Goal: Task Accomplishment & Management: Use online tool/utility

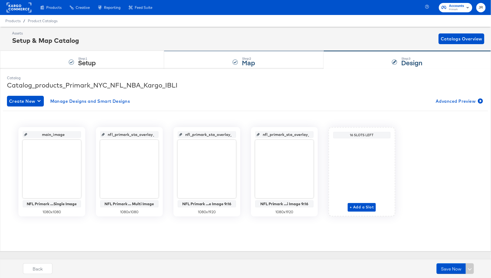
click at [227, 58] on div "Step: 2 Map" at bounding box center [243, 60] width 159 height 18
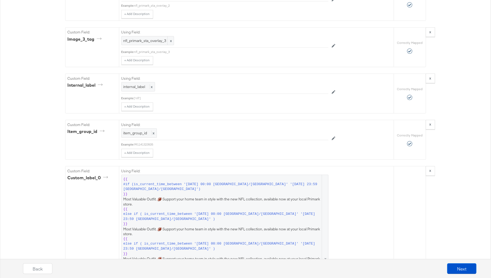
scroll to position [1200, 0]
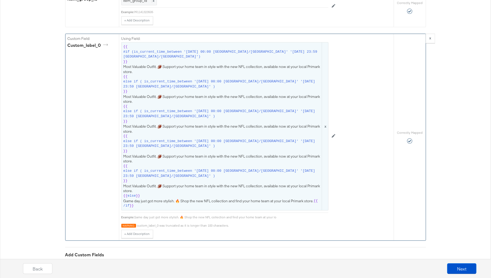
click at [300, 146] on span "{{ #if (is_current_time_between '[DATE] 00:00 [GEOGRAPHIC_DATA]/[GEOGRAPHIC_DAT…" at bounding box center [225, 126] width 203 height 164
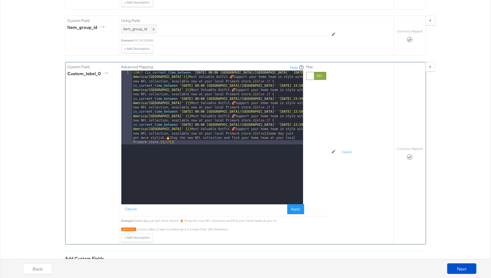
scroll to position [1167, 0]
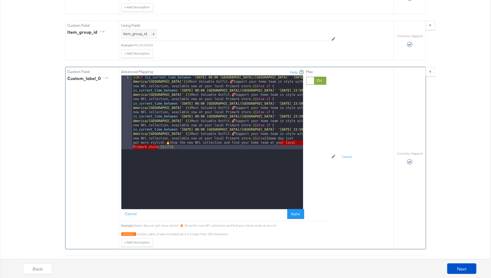
drag, startPoint x: 280, startPoint y: 130, endPoint x: 158, endPoint y: 134, distance: 122.3
click at [158, 134] on div "{{# if ( is_current_time_between '[DATE] 00:00 [GEOGRAPHIC_DATA]/[GEOGRAPHIC_DA…" at bounding box center [217, 216] width 171 height 282
click at [287, 131] on div "{{# if ( is_current_time_between '[DATE] 00:00 [GEOGRAPHIC_DATA]/[GEOGRAPHIC_DA…" at bounding box center [217, 216] width 171 height 282
drag, startPoint x: 289, startPoint y: 131, endPoint x: 158, endPoint y: 135, distance: 130.8
click at [158, 135] on div "{{# if ( is_current_time_between '[DATE] 00:00 [GEOGRAPHIC_DATA]/[GEOGRAPHIC_DA…" at bounding box center [217, 216] width 171 height 282
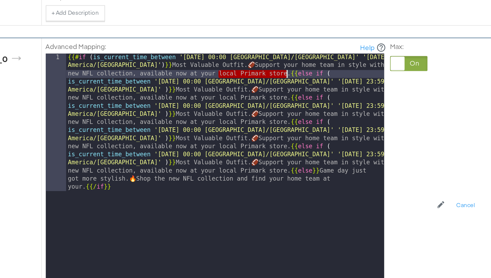
drag, startPoint x: 214, startPoint y: 73, endPoint x: 251, endPoint y: 73, distance: 36.9
click at [251, 75] on div "{{# if ( is_current_time_between '[DATE] 00:00 [GEOGRAPHIC_DATA]/[GEOGRAPHIC_DA…" at bounding box center [217, 216] width 171 height 282
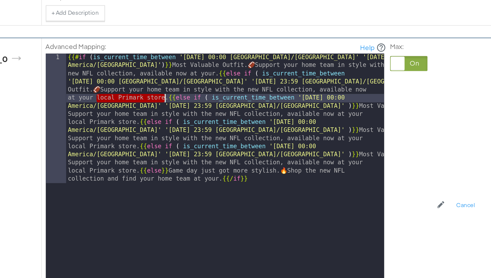
drag, startPoint x: 149, startPoint y: 87, endPoint x: 185, endPoint y: 87, distance: 35.6
click at [185, 87] on div "{{# if ( is_current_time_between '[DATE] 00:00 [GEOGRAPHIC_DATA]/[GEOGRAPHIC_DA…" at bounding box center [217, 211] width 171 height 273
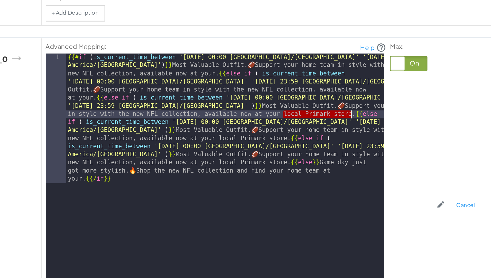
drag, startPoint x: 249, startPoint y: 95, endPoint x: 285, endPoint y: 96, distance: 35.6
click at [285, 96] on div "{{# if ( is_current_time_between '[DATE] 00:00 [GEOGRAPHIC_DATA]/[GEOGRAPHIC_DA…" at bounding box center [217, 211] width 171 height 273
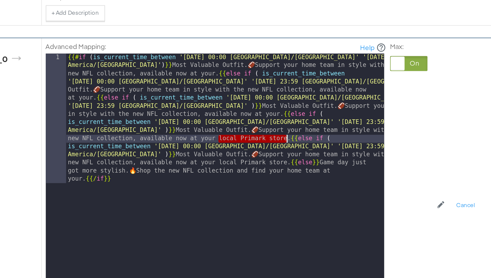
drag, startPoint x: 214, startPoint y: 109, endPoint x: 251, endPoint y: 110, distance: 36.7
click at [251, 110] on div "{{# if ( is_current_time_between '[DATE] 00:00 [GEOGRAPHIC_DATA]/[GEOGRAPHIC_DA…" at bounding box center [217, 211] width 171 height 273
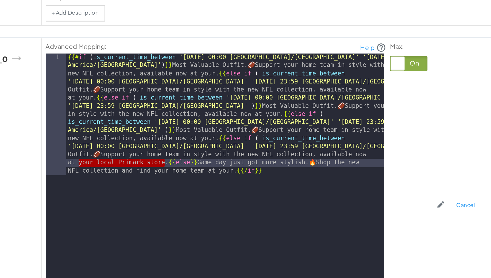
drag, startPoint x: 139, startPoint y: 122, endPoint x: 185, endPoint y: 123, distance: 46.0
click at [185, 123] on div "{{# if ( is_current_time_between '[DATE] 00:00 [GEOGRAPHIC_DATA]/[GEOGRAPHIC_DA…" at bounding box center [217, 207] width 171 height 264
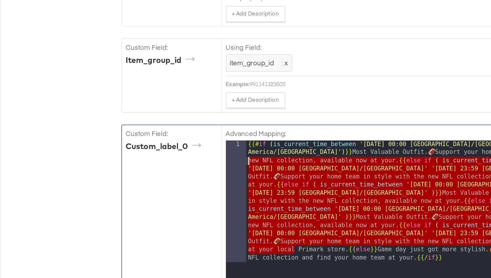
click at [163, 104] on div "{{# if ( is_current_time_between '[DATE] 00:00 [GEOGRAPHIC_DATA]/[GEOGRAPHIC_DA…" at bounding box center [217, 207] width 171 height 264
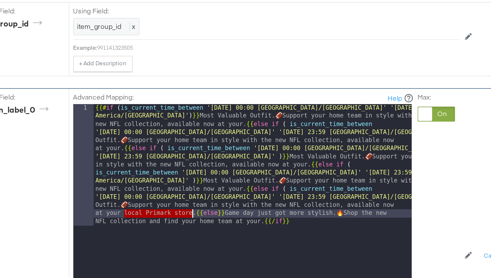
drag, startPoint x: 148, startPoint y: 122, endPoint x: 185, endPoint y: 120, distance: 37.0
click at [185, 120] on div "{{# if ( is_current_time_between '[DATE] 00:00 [GEOGRAPHIC_DATA]/[GEOGRAPHIC_DA…" at bounding box center [217, 207] width 171 height 264
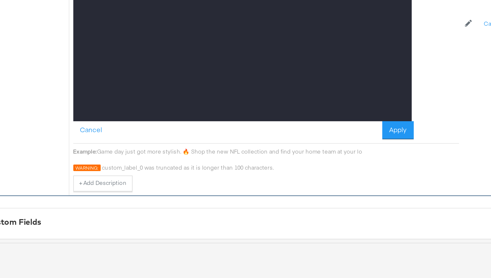
scroll to position [1185, 0]
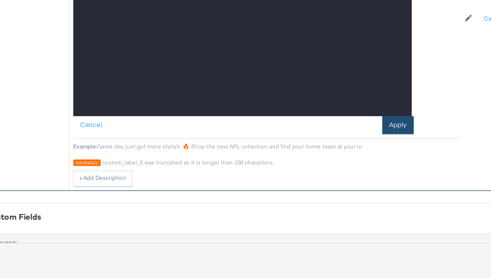
click at [294, 191] on button "Apply" at bounding box center [296, 196] width 17 height 10
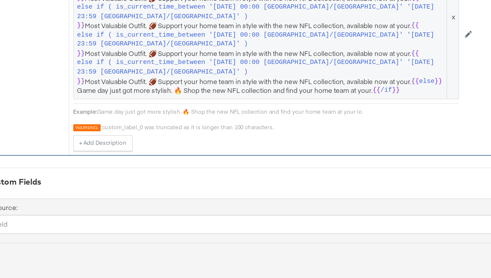
scroll to position [1141, 0]
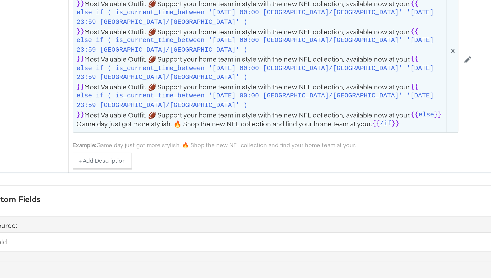
click at [281, 175] on span "{{ #if (is_current_time_between '[DATE] 00:00 [GEOGRAPHIC_DATA]/[GEOGRAPHIC_DAT…" at bounding box center [225, 146] width 203 height 85
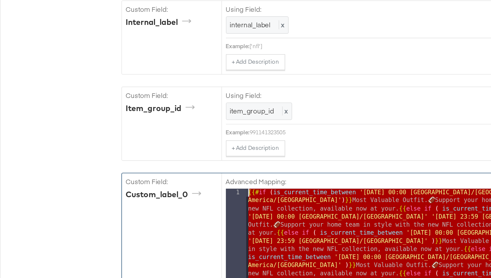
click at [87, 100] on div "Custom Field: custom_label_0 Advanced Mapping: Help 1 {{# if ( is_current_time_…" at bounding box center [230, 179] width 328 height 173
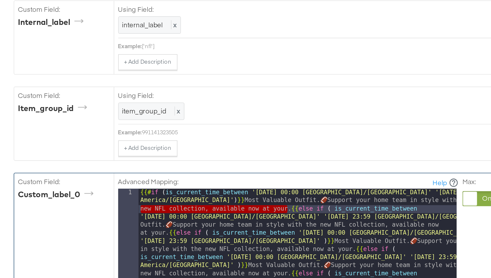
click at [155, 101] on div "{{# if ( is_current_time_between '[DATE] 00:00 [GEOGRAPHIC_DATA]/[GEOGRAPHIC_DA…" at bounding box center [217, 233] width 171 height 264
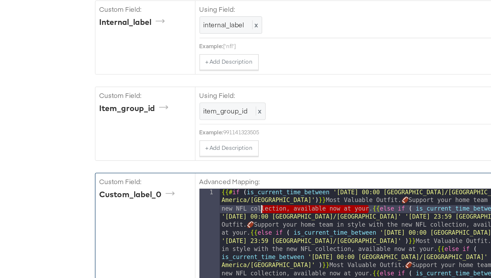
click at [209, 101] on div "{{# if ( is_current_time_between '[DATE] 00:00 [GEOGRAPHIC_DATA]/[GEOGRAPHIC_DA…" at bounding box center [217, 233] width 171 height 264
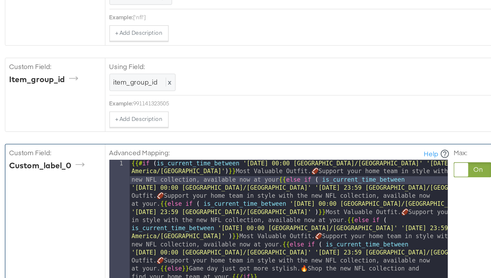
click at [148, 112] on div "{{# if ( is_current_time_between '[DATE] 00:00 [GEOGRAPHIC_DATA]/[GEOGRAPHIC_DA…" at bounding box center [217, 233] width 171 height 264
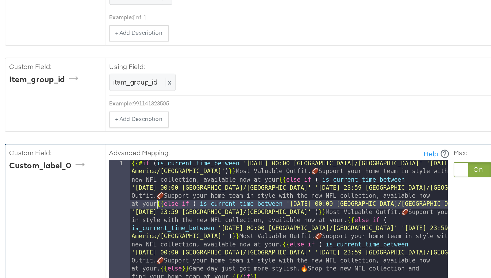
click at [249, 121] on div "{{# if ( is_current_time_between '[DATE] 00:00 [GEOGRAPHIC_DATA]/[GEOGRAPHIC_DA…" at bounding box center [217, 233] width 171 height 264
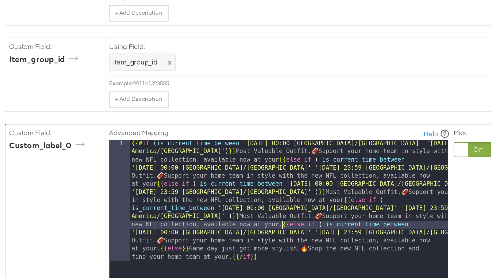
click at [213, 133] on div "{{# if ( is_current_time_between '[DATE] 00:00 [GEOGRAPHIC_DATA]/[GEOGRAPHIC_DA…" at bounding box center [217, 233] width 171 height 264
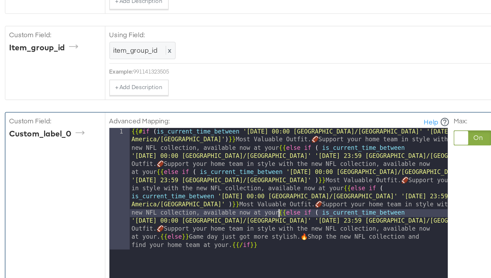
click at [149, 148] on div "{{# if ( is_current_time_between '[DATE] 00:00 [GEOGRAPHIC_DATA]/[GEOGRAPHIC_DA…" at bounding box center [217, 233] width 171 height 264
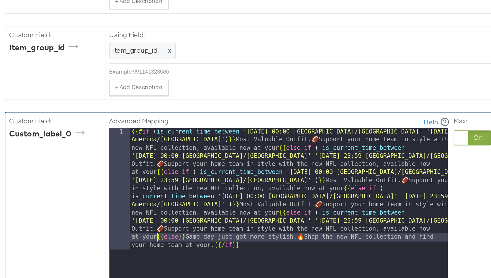
click at [178, 150] on div "{{# if ( is_current_time_between '[DATE] 00:00 [GEOGRAPHIC_DATA]/[GEOGRAPHIC_DA…" at bounding box center [217, 233] width 171 height 264
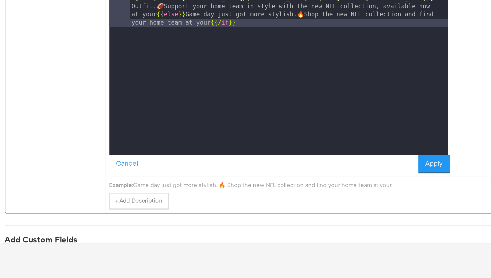
scroll to position [1165, 0]
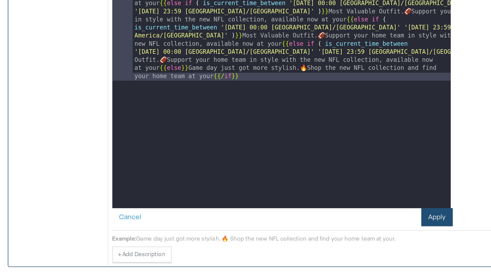
click at [299, 211] on button "Apply" at bounding box center [296, 216] width 17 height 10
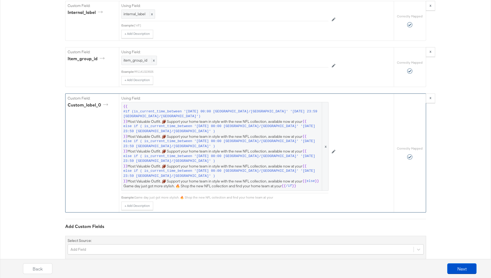
scroll to position [1140, 0]
click at [463, 269] on button "Next" at bounding box center [461, 268] width 29 height 11
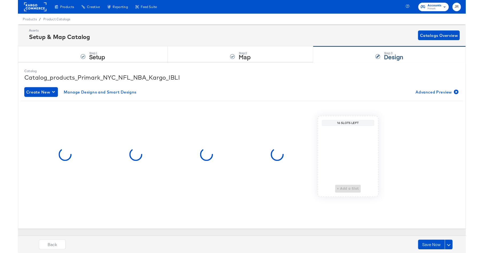
scroll to position [0, 0]
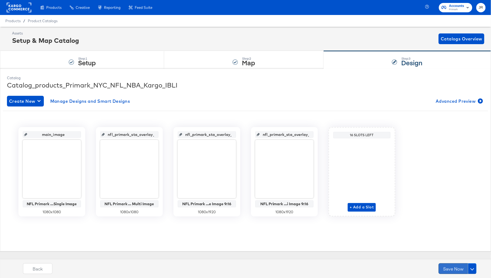
click at [452, 265] on button "Save Now" at bounding box center [453, 268] width 29 height 11
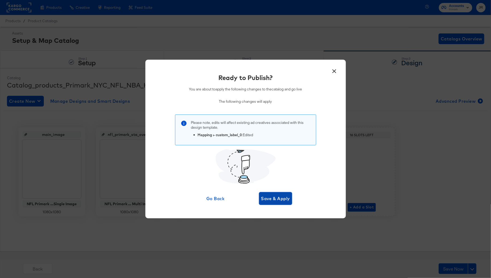
click at [284, 201] on span "Save & Apply" at bounding box center [275, 198] width 29 height 7
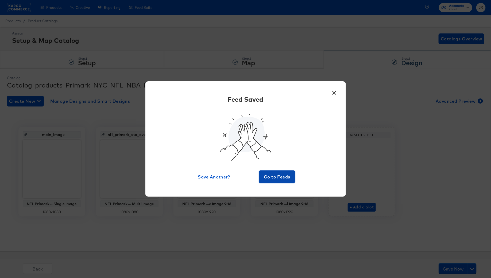
click at [278, 173] on span "Go to Feeds" at bounding box center [277, 176] width 32 height 7
